Goal: Task Accomplishment & Management: Use online tool/utility

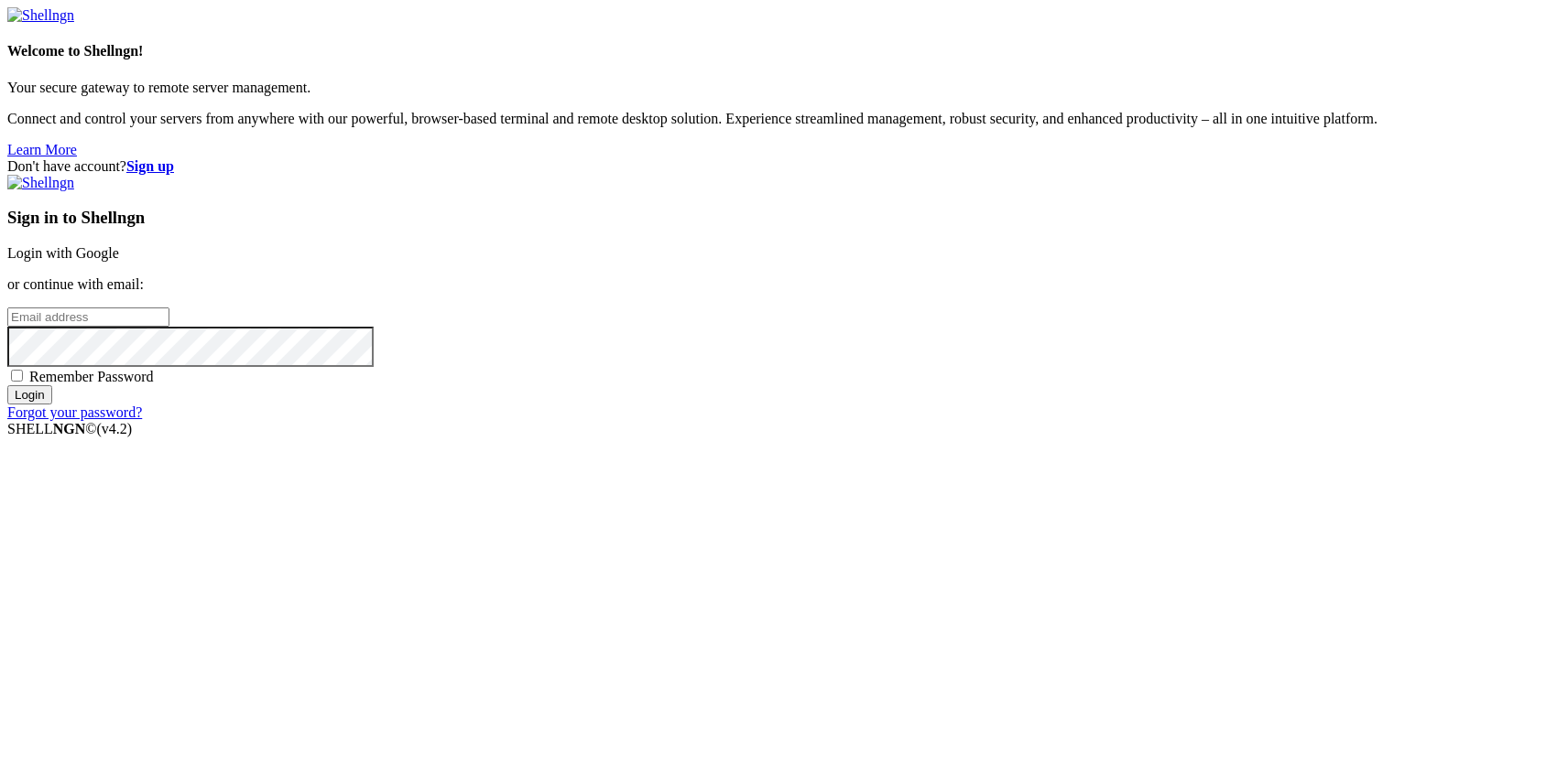
click at [169, 326] on input "email" at bounding box center [88, 318] width 162 height 20
paste input "[EMAIL_ADDRESS][DOMAIN_NAME]"
type input "[EMAIL_ADDRESS][DOMAIN_NAME]"
click at [174, 158] on strong "Sign up" at bounding box center [150, 166] width 48 height 16
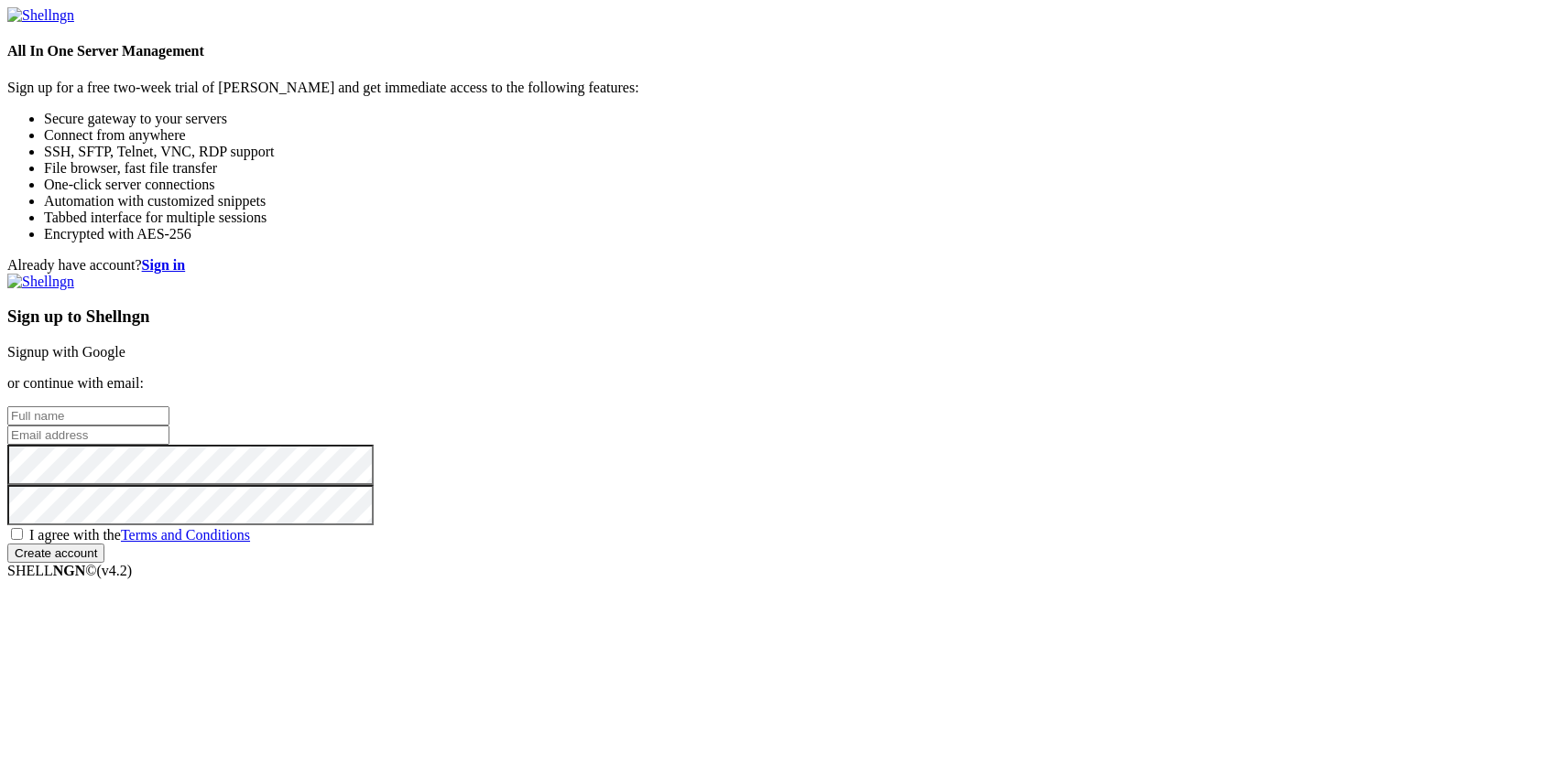
drag, startPoint x: 920, startPoint y: 360, endPoint x: 923, endPoint y: 380, distance: 20.2
click at [923, 380] on div "Sign up to Shellngn Signup with Google or continue with email: I agree with the…" at bounding box center [783, 418] width 1553 height 289
click at [169, 426] on input "email" at bounding box center [88, 436] width 162 height 20
paste input "[EMAIL_ADDRESS][DOMAIN_NAME]"
type input "[EMAIL_ADDRESS][DOMAIN_NAME]"
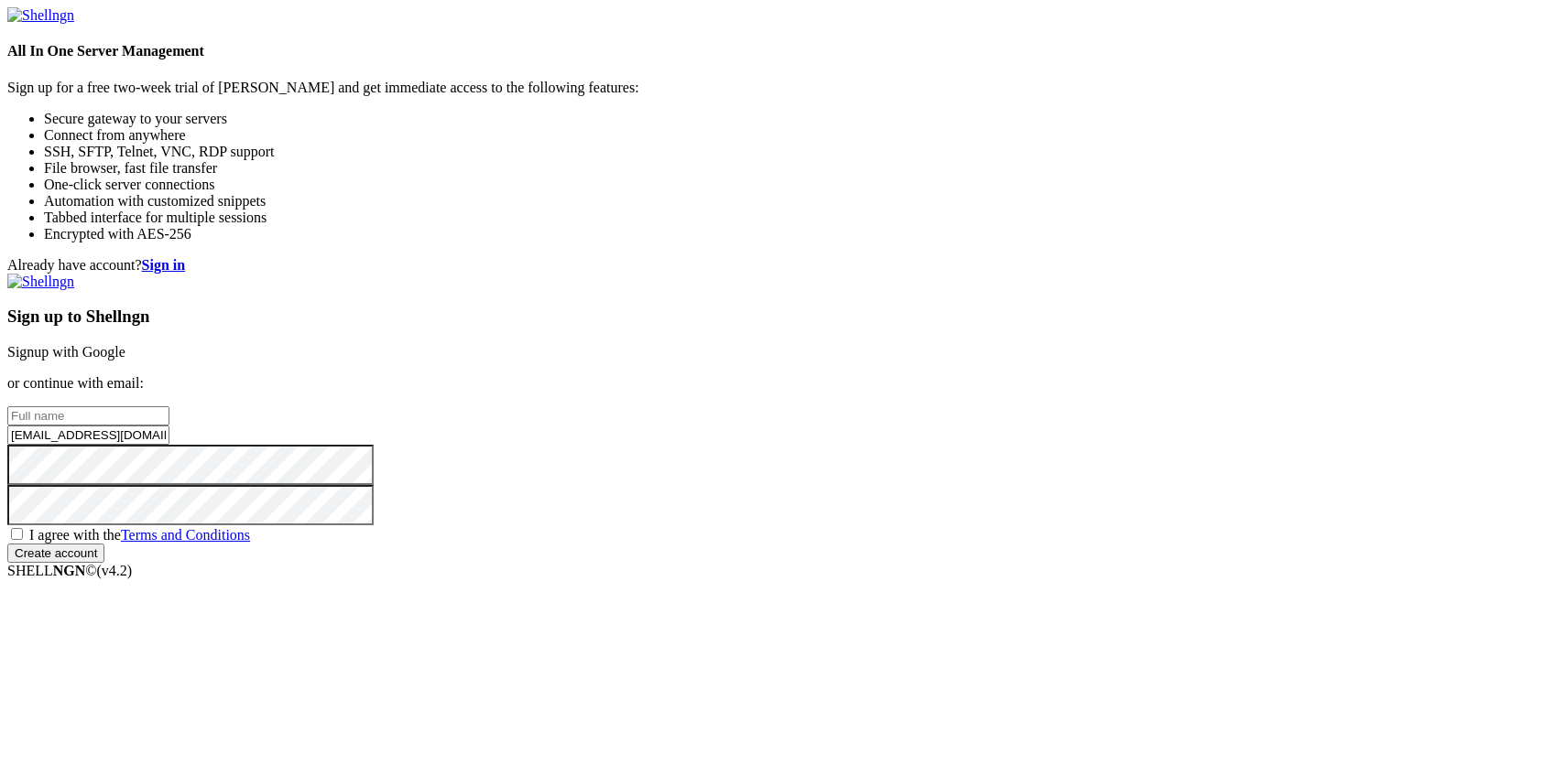
click at [169, 407] on input "text" at bounding box center [88, 416] width 162 height 20
type input "S"
type input "qwerty123312"
click at [835, 525] on div "Already have account? Sign in Sign up to Shellngn Signup with Google or continu…" at bounding box center [783, 409] width 1553 height 306
click at [851, 538] on div "I agree with the Terms and Conditions" at bounding box center [783, 535] width 1553 height 19
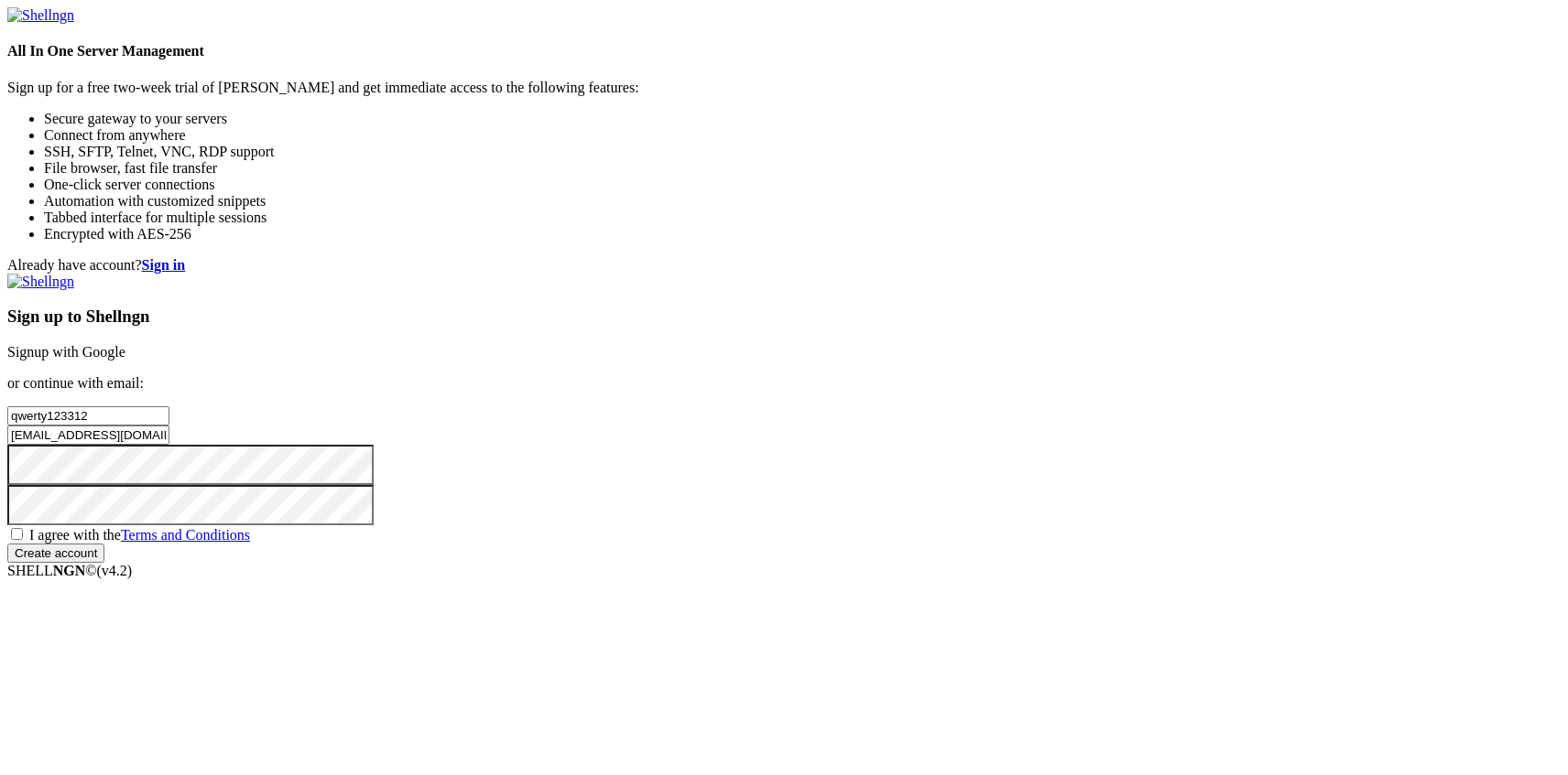
click at [250, 529] on span "I agree with the Terms and Conditions" at bounding box center [140, 536] width 221 height 16
click at [22, 529] on input "I agree with the Terms and Conditions" at bounding box center [17, 534] width 12 height 12
checkbox input "true"
click at [105, 563] on input "Create account" at bounding box center [55, 553] width 97 height 20
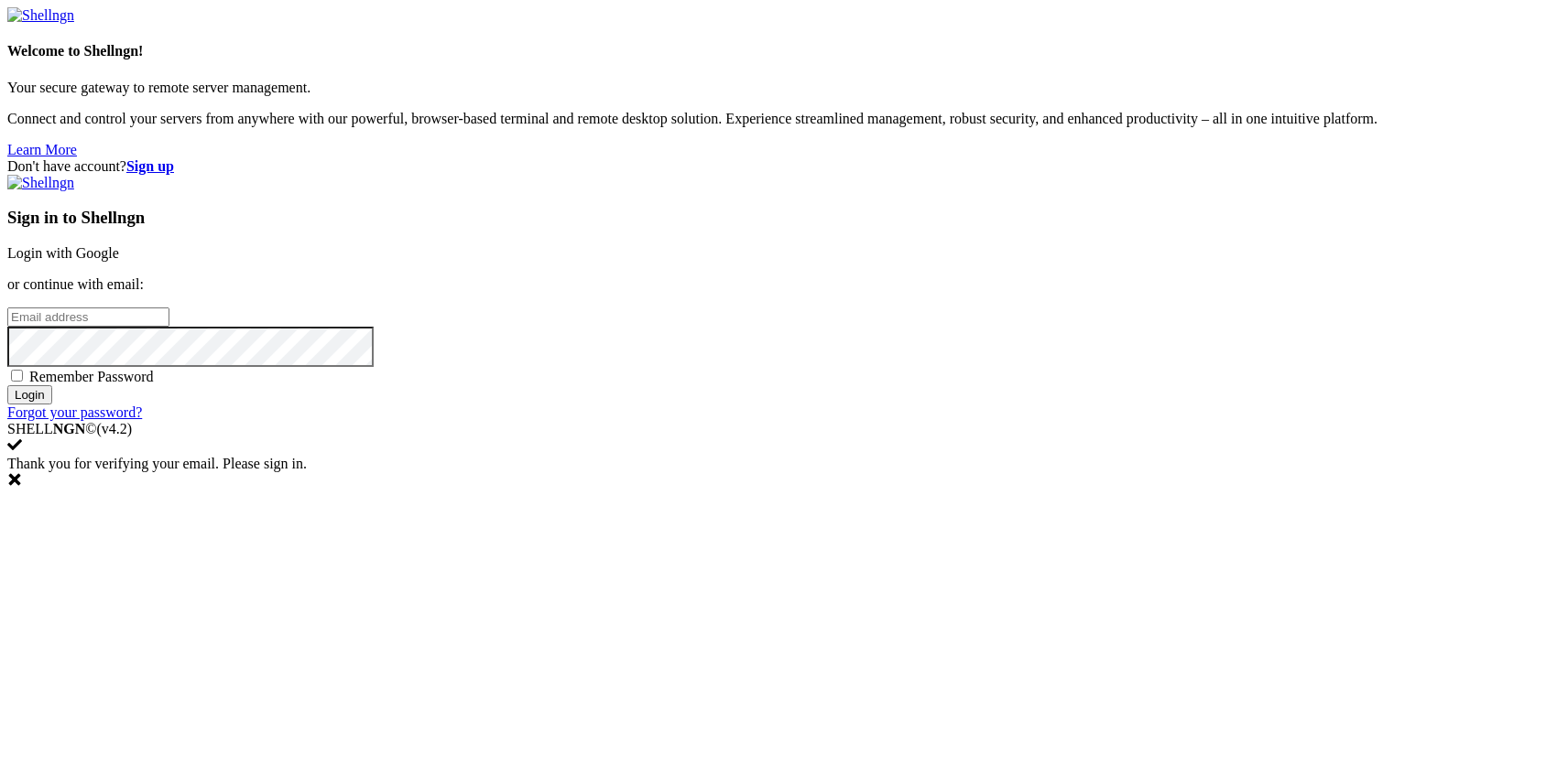
click at [967, 353] on div "Sign in to Shellngn Login with Google or continue with email: Remember Password…" at bounding box center [783, 298] width 1553 height 246
click at [169, 326] on input "email" at bounding box center [88, 318] width 162 height 20
paste input "[EMAIL_ADDRESS][DOMAIN_NAME]"
type input "[EMAIL_ADDRESS][DOMAIN_NAME]"
click at [52, 405] on input "Login" at bounding box center [29, 395] width 45 height 20
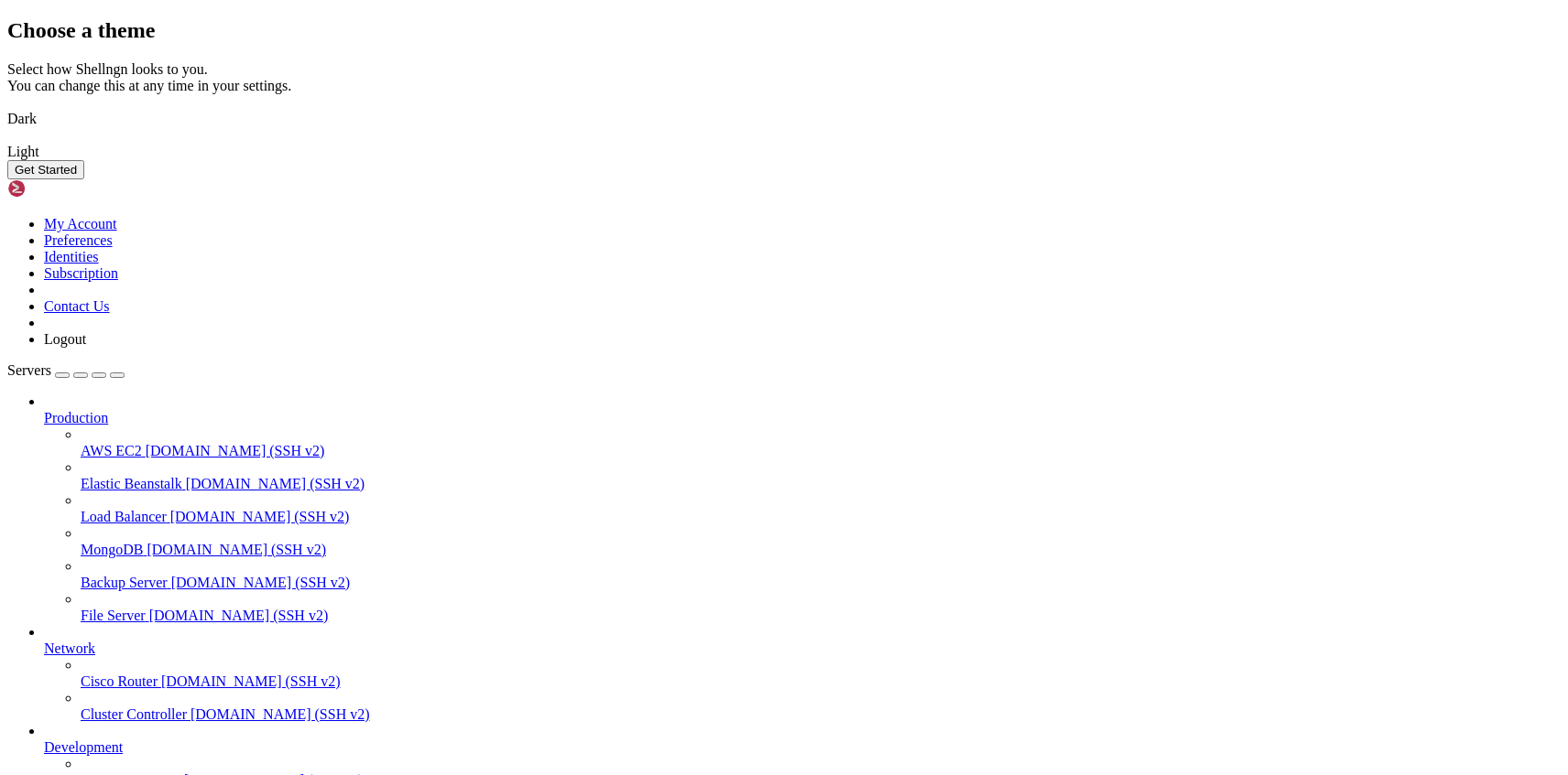
click at [7, 108] on img at bounding box center [7, 108] width 0 height 0
click at [84, 180] on button "Get Started" at bounding box center [45, 170] width 77 height 20
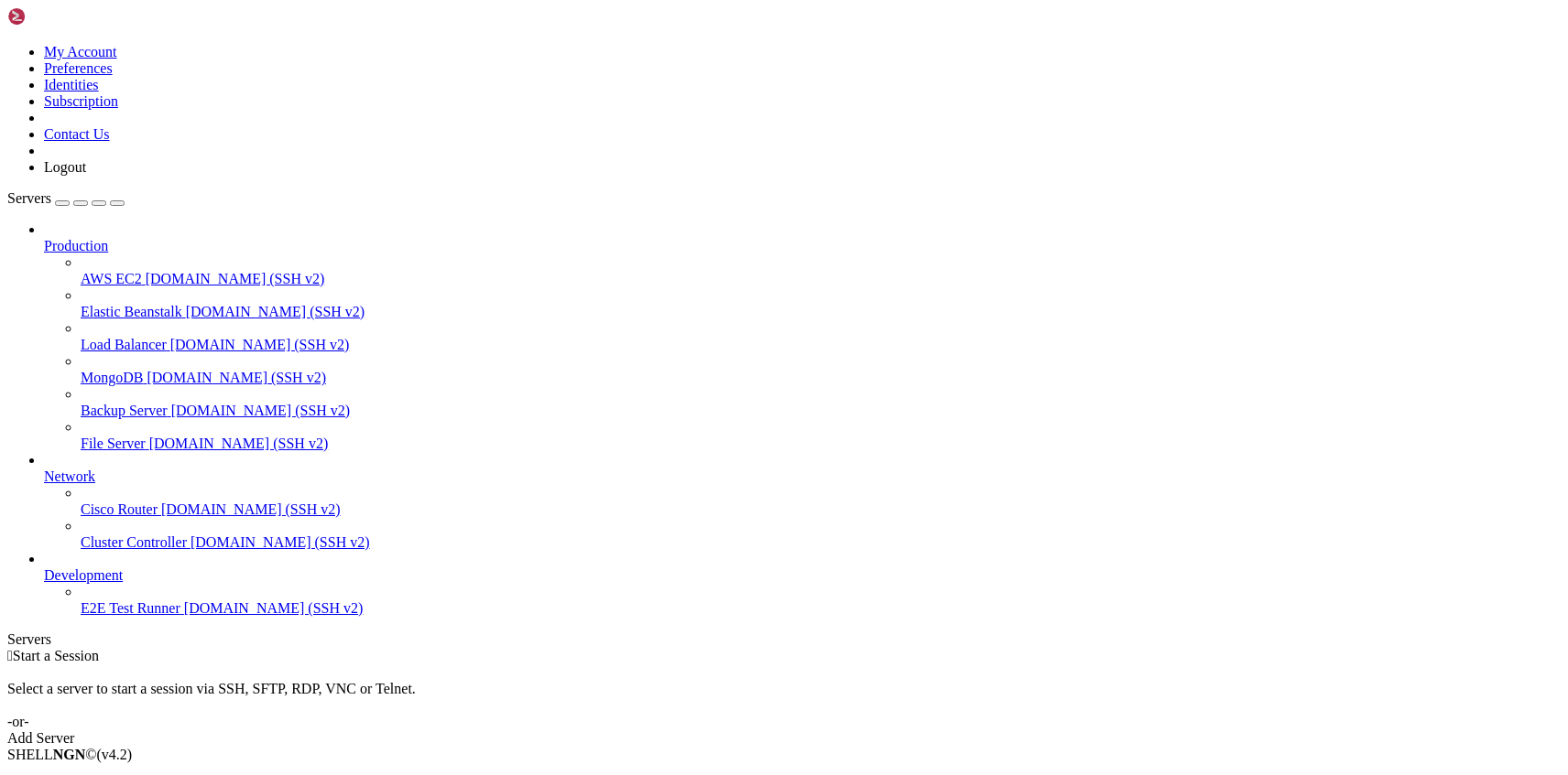
click at [63, 203] on div "button" at bounding box center [63, 203] width 0 height 0
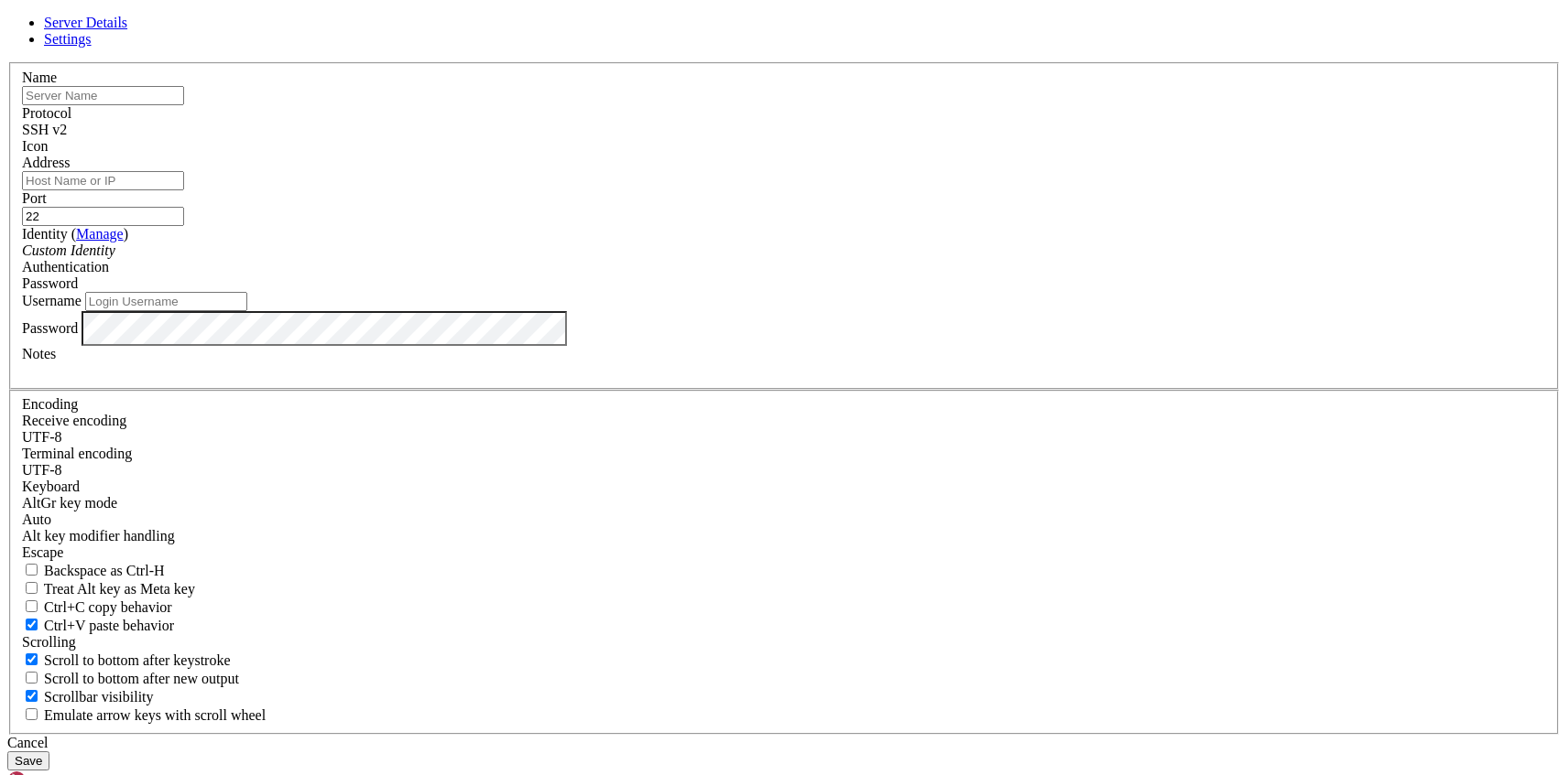
click at [184, 106] on input "text" at bounding box center [103, 96] width 162 height 20
type input "flora"
click at [184, 191] on input "Address" at bounding box center [103, 181] width 162 height 20
paste input "88.210.53.104"
type input "88.210.53.104"
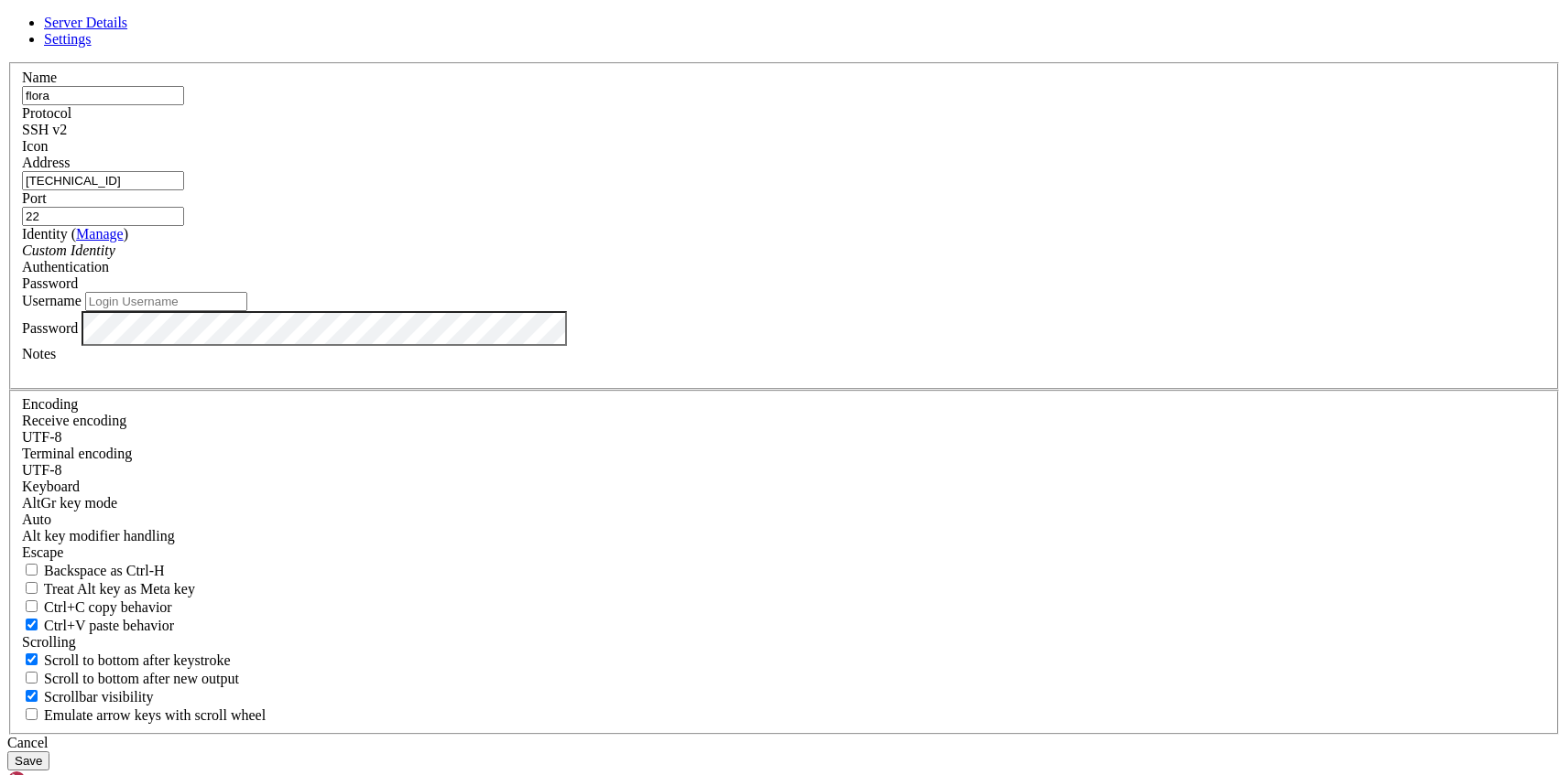
click at [247, 311] on input "Username" at bounding box center [166, 302] width 162 height 20
type input "root"
click at [50, 752] on button "Save" at bounding box center [27, 761] width 42 height 20
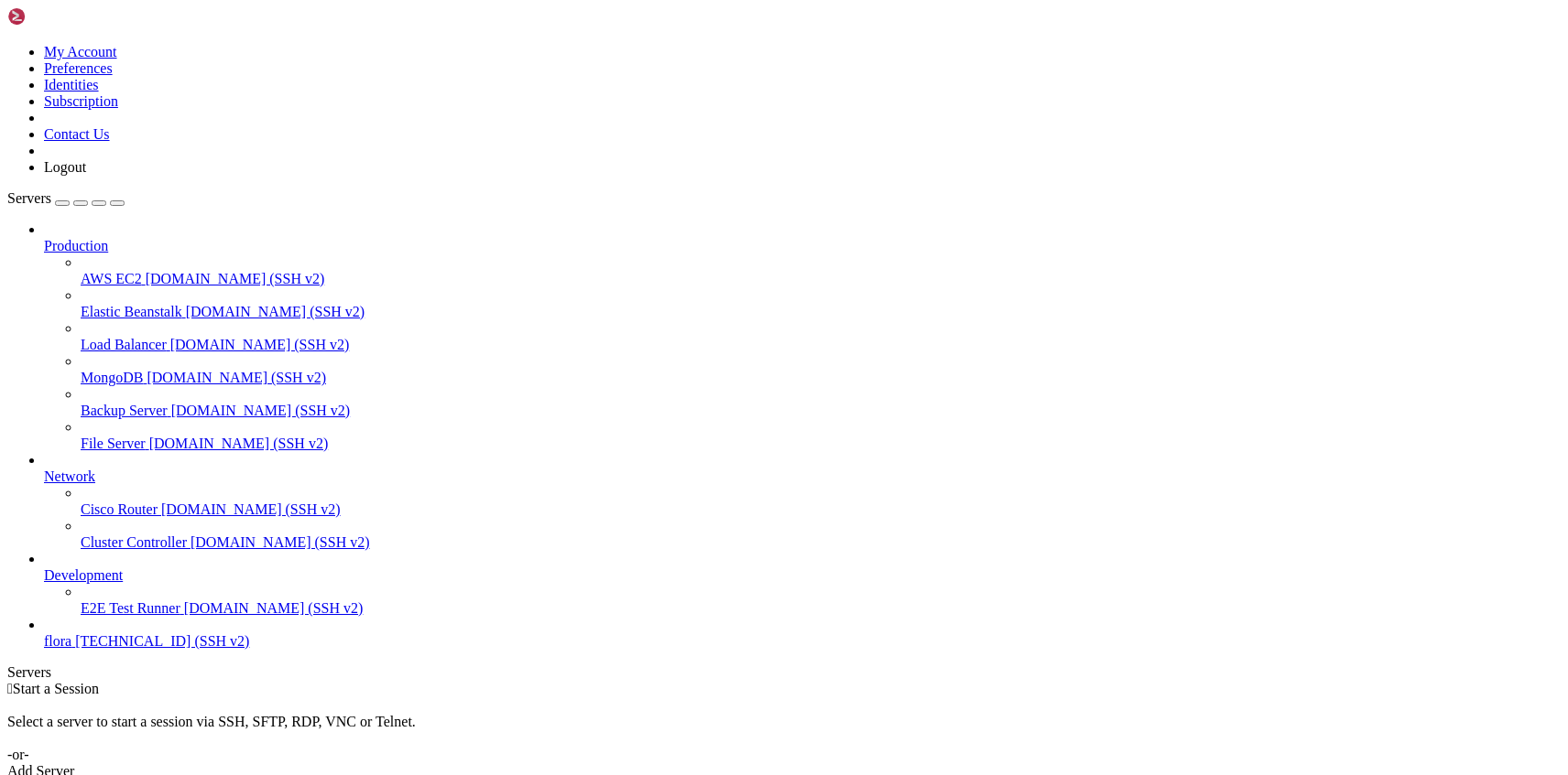
type input "/home"
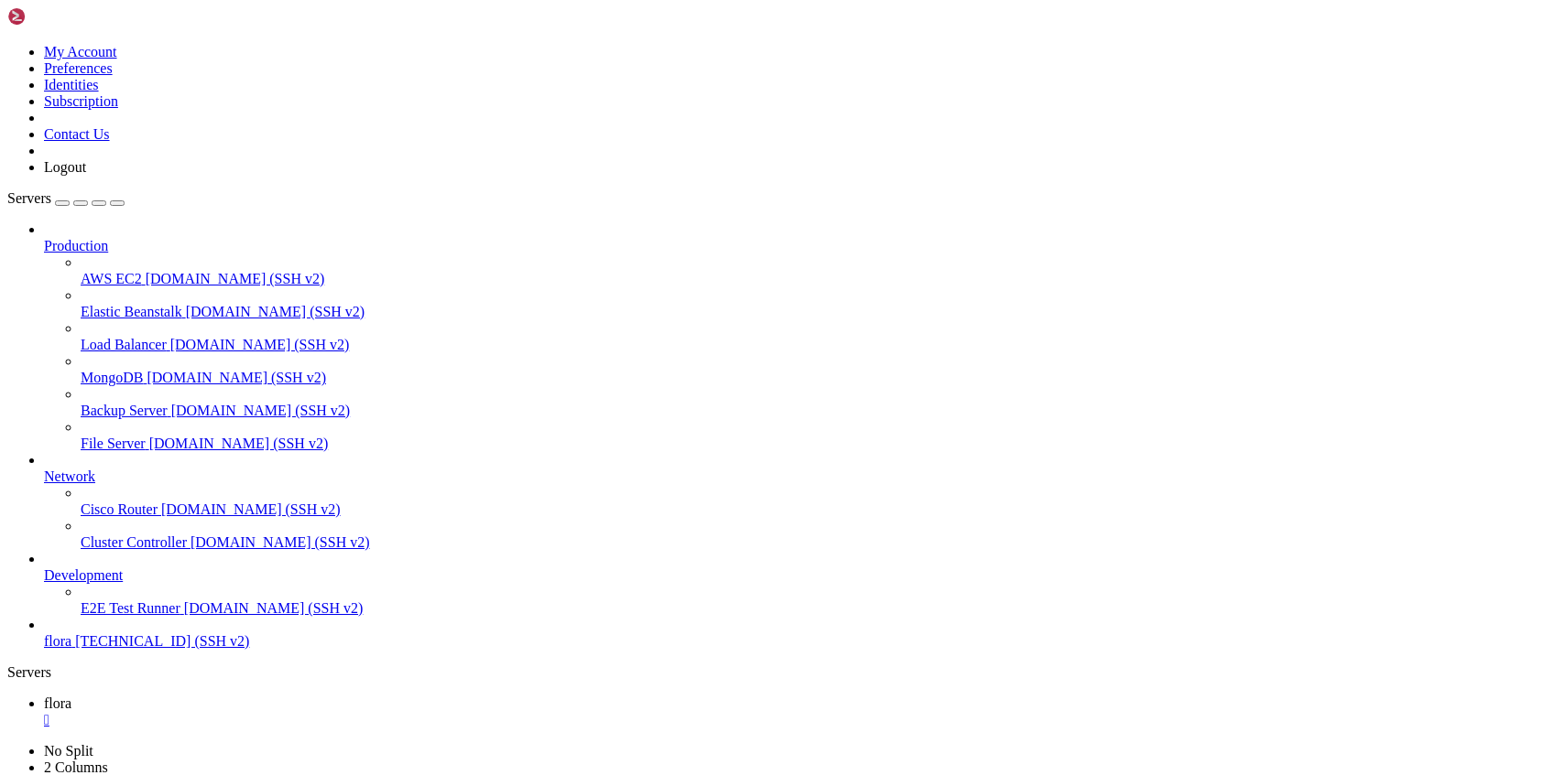
click at [692, 698] on div "Select a server to start a session via SSH, SFTP, RDP, VNC or Telnet. -or-" at bounding box center [783, 730] width 1553 height 65
click at [170, 649] on span "88.210.53.104 (SSH v2)" at bounding box center [162, 641] width 174 height 16
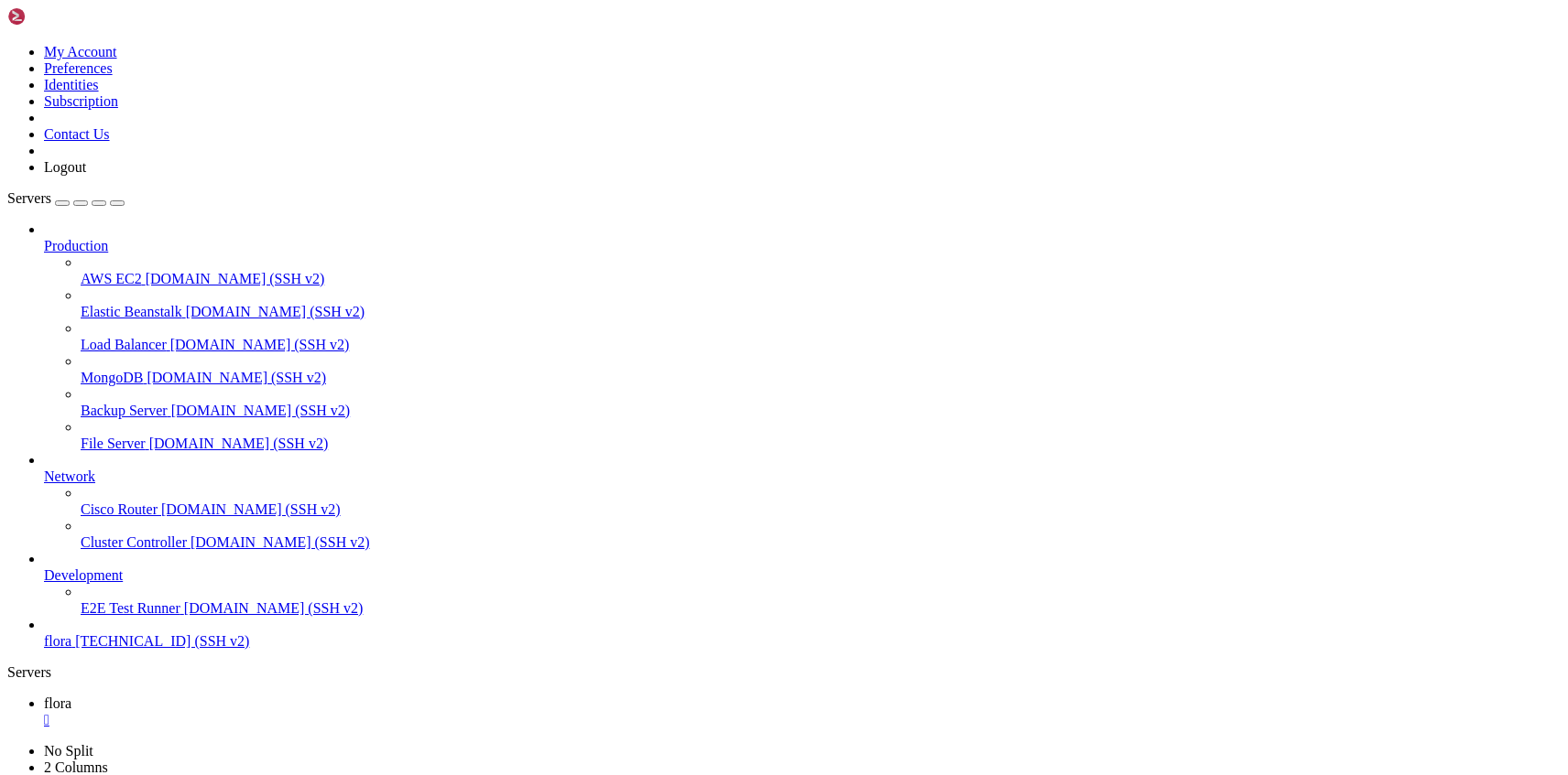
type input "/home"
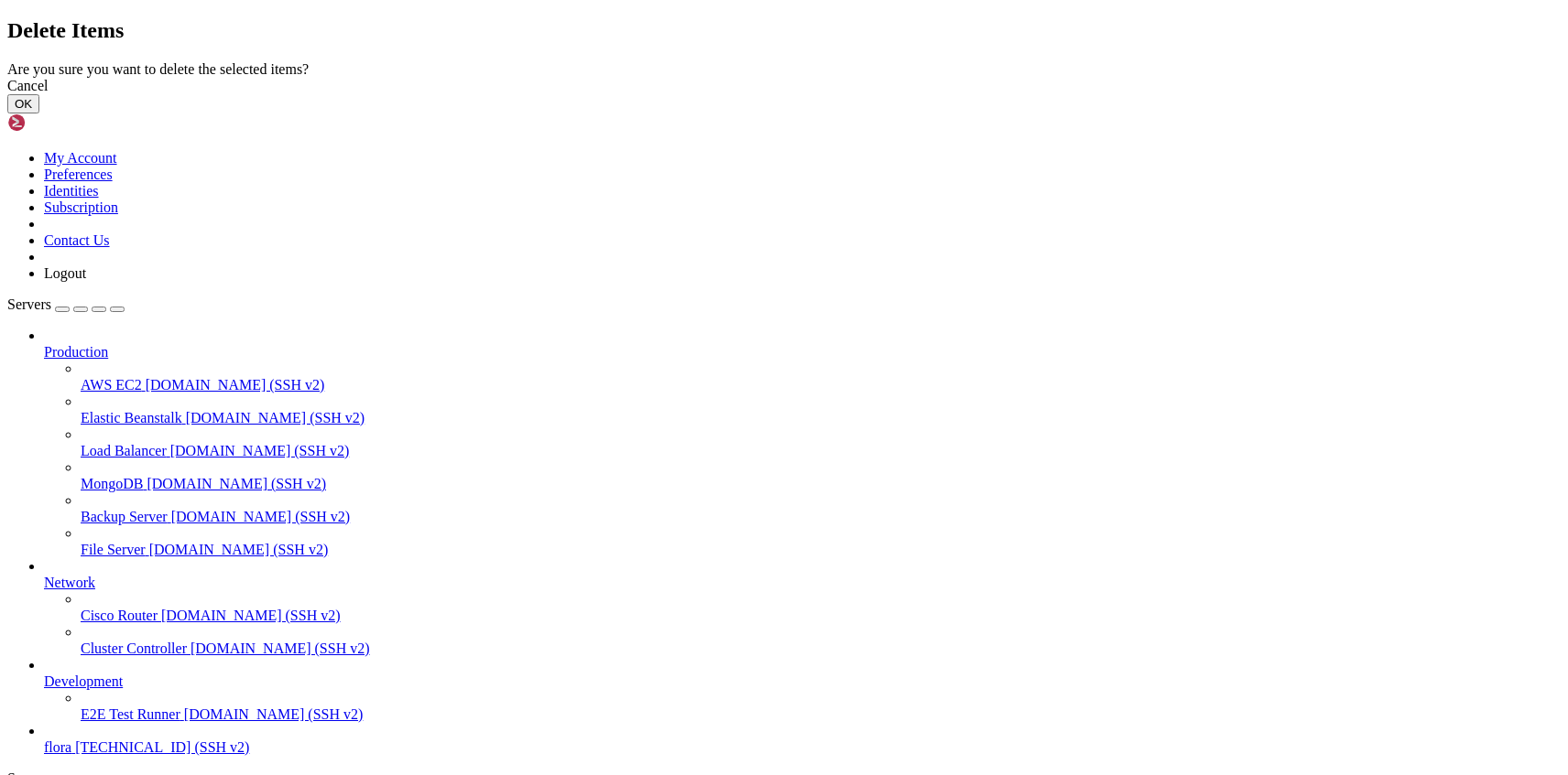
click at [39, 113] on button "OK" at bounding box center [22, 104] width 32 height 20
